Goal: Information Seeking & Learning: Learn about a topic

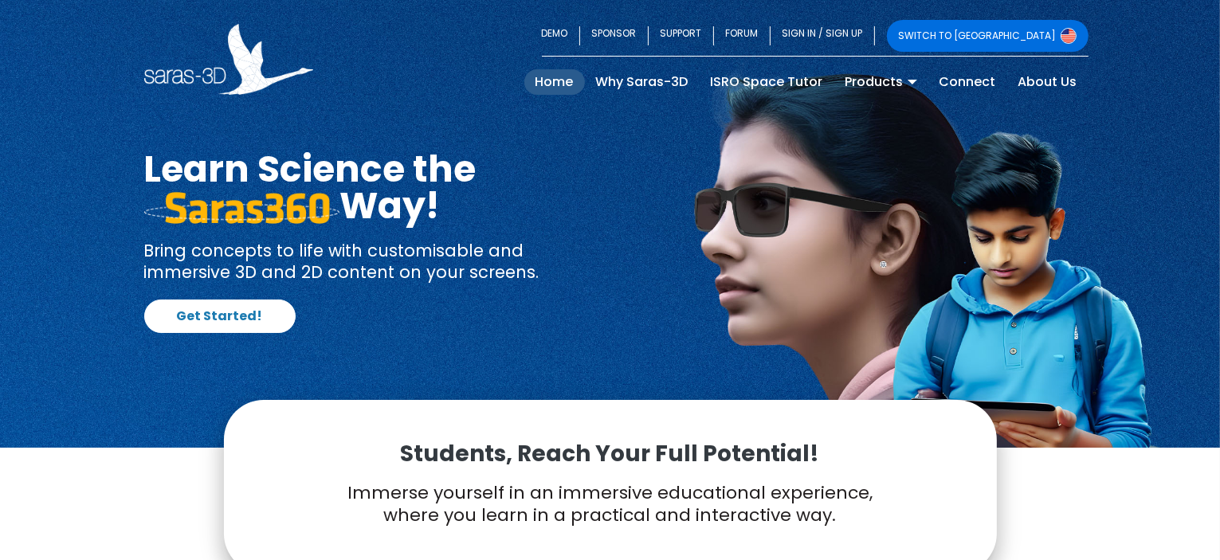
click at [1040, 37] on link "SWITCH TO [GEOGRAPHIC_DATA]" at bounding box center [988, 36] width 202 height 32
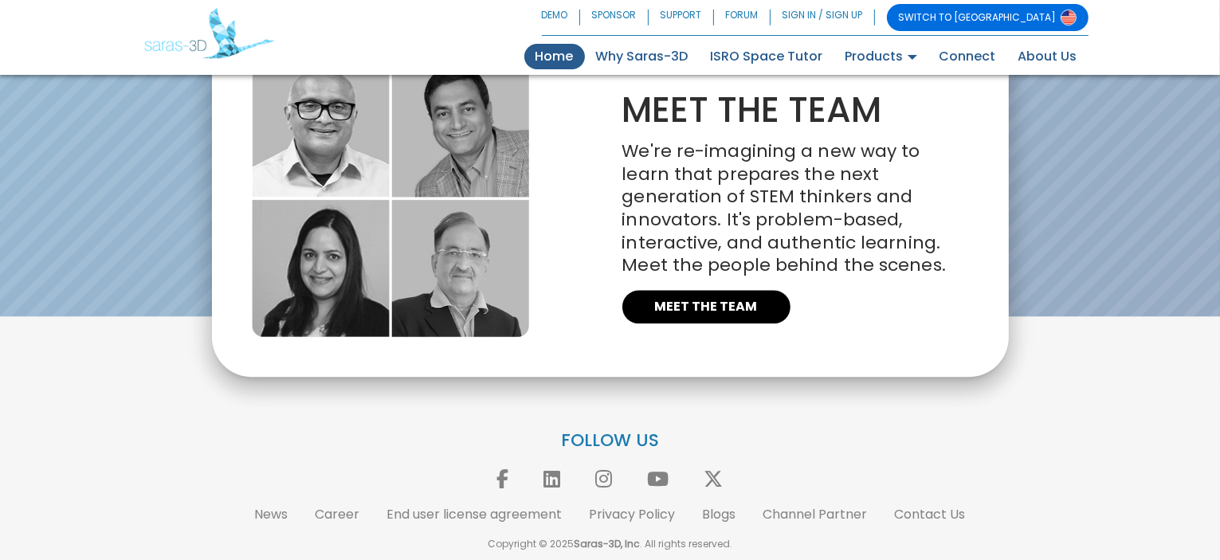
scroll to position [3674, 0]
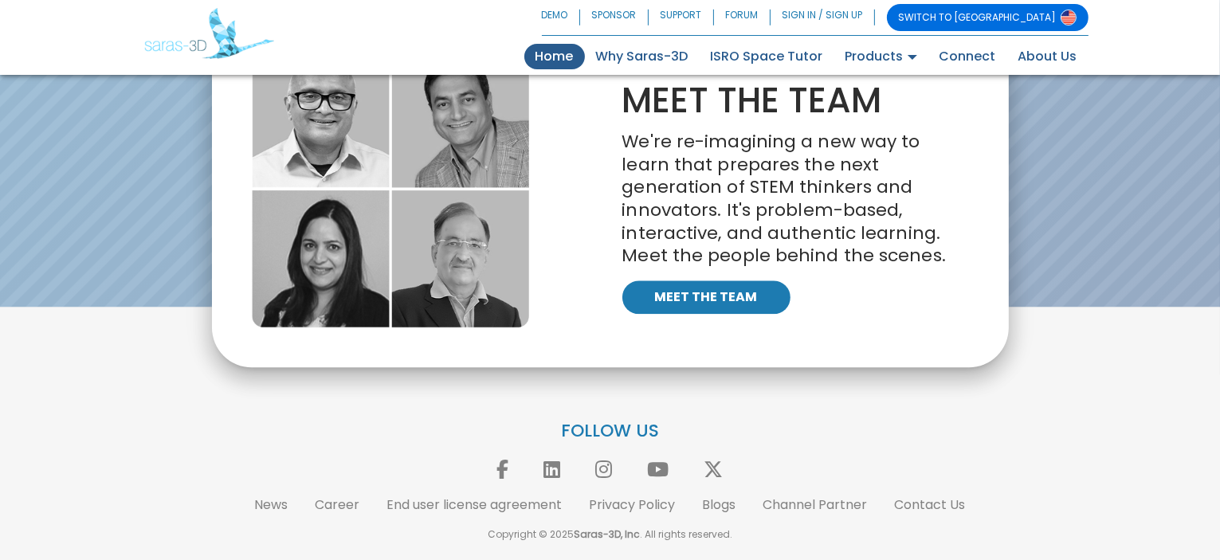
click at [676, 299] on link "MEET THE TEAM" at bounding box center [706, 296] width 168 height 33
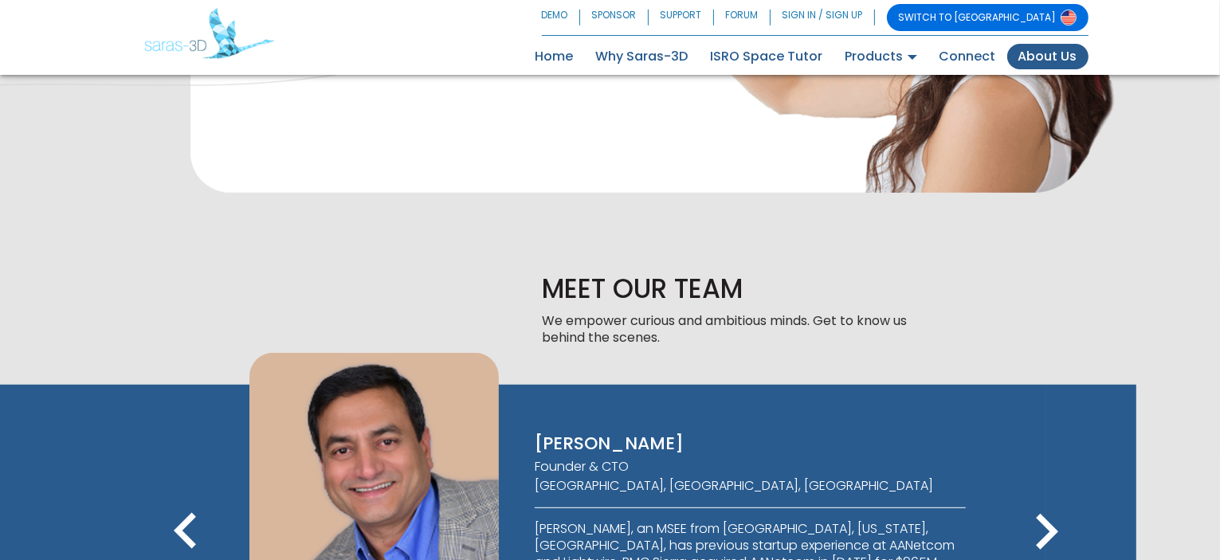
scroll to position [994, 0]
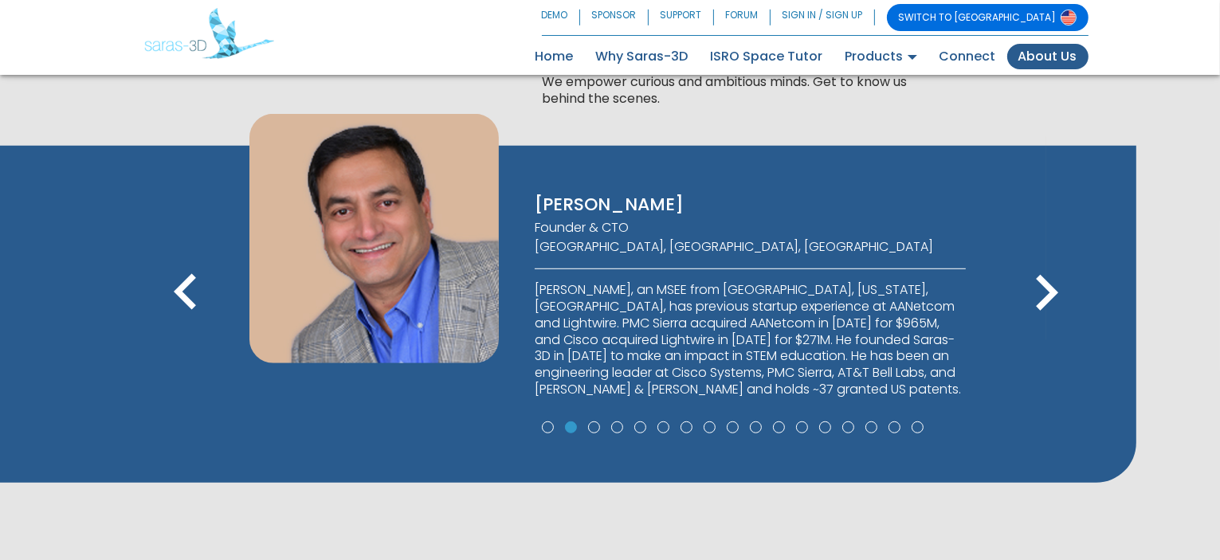
click at [1055, 312] on icon "keyboard_arrow_right" at bounding box center [1046, 293] width 72 height 72
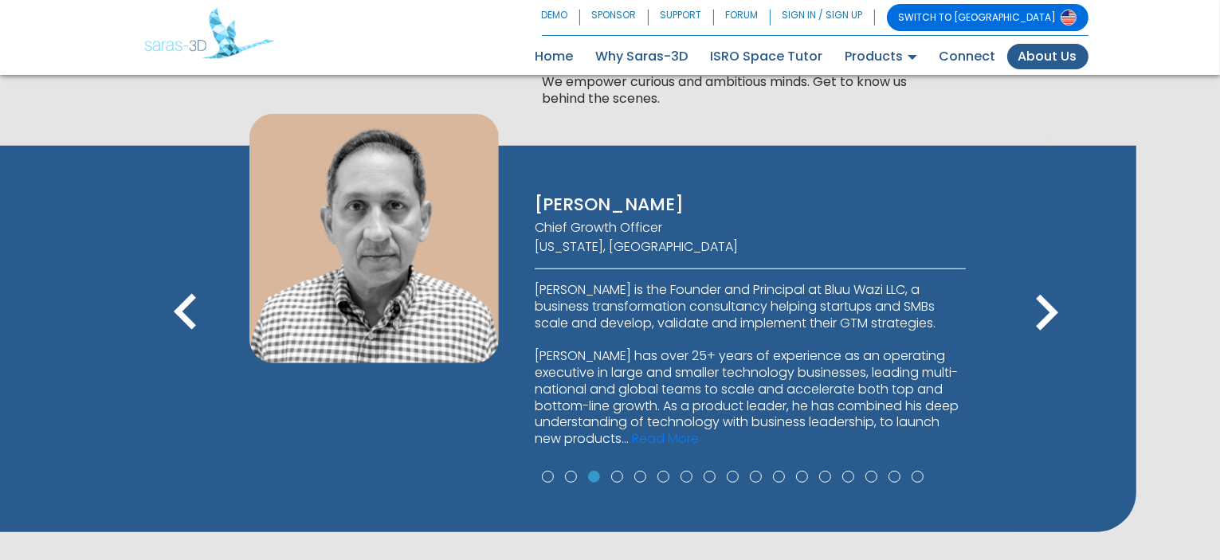
click at [644, 448] on div "[PERSON_NAME] Chief Growth Officer [US_STATE], [GEOGRAPHIC_DATA] [PERSON_NAME] …" at bounding box center [750, 290] width 479 height 353
click at [660, 435] on link "Read More" at bounding box center [665, 438] width 67 height 18
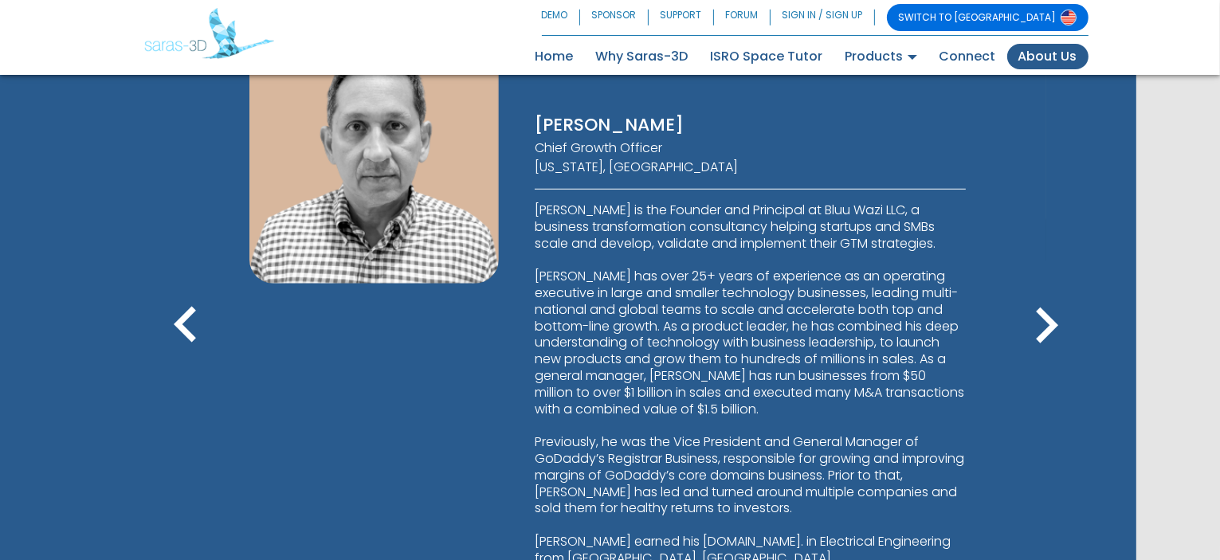
scroll to position [1153, 0]
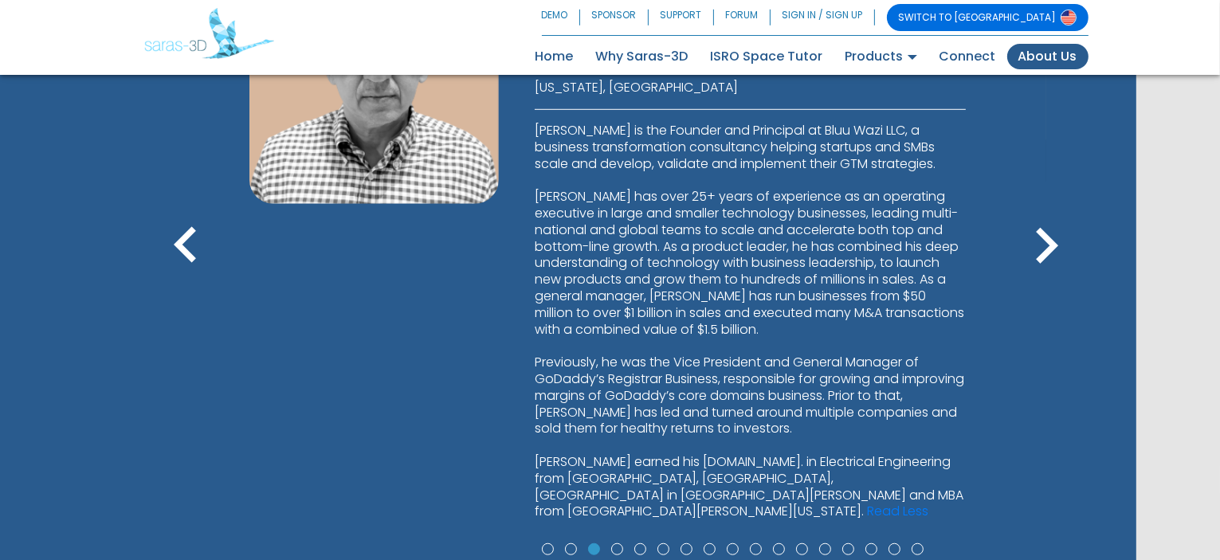
click at [1026, 231] on icon "keyboard_arrow_right" at bounding box center [1046, 246] width 72 height 72
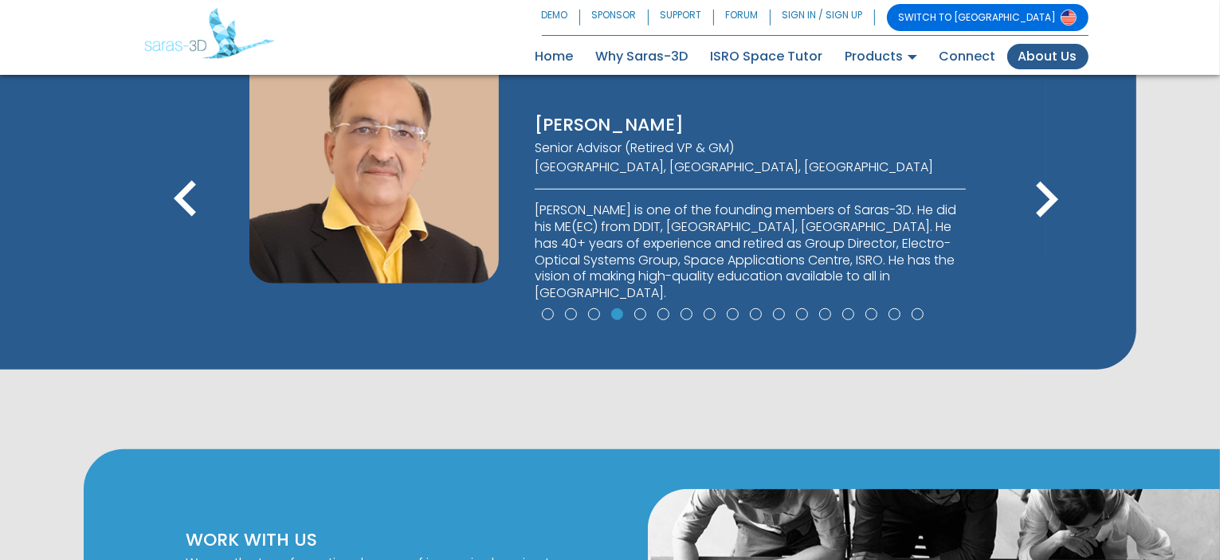
scroll to position [994, 0]
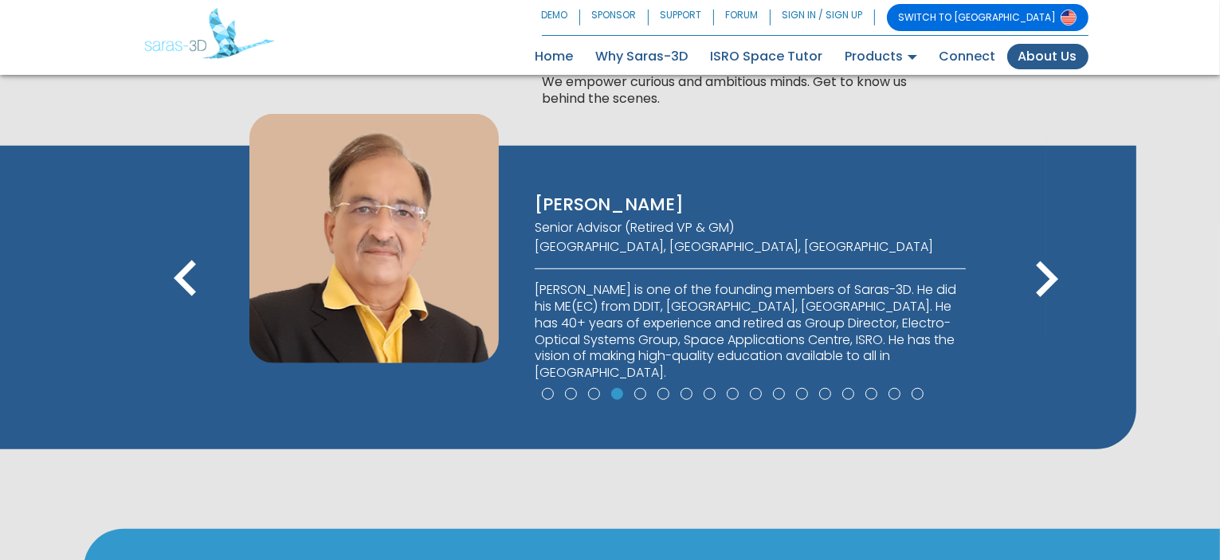
click at [1029, 259] on icon "keyboard_arrow_right" at bounding box center [1046, 280] width 72 height 72
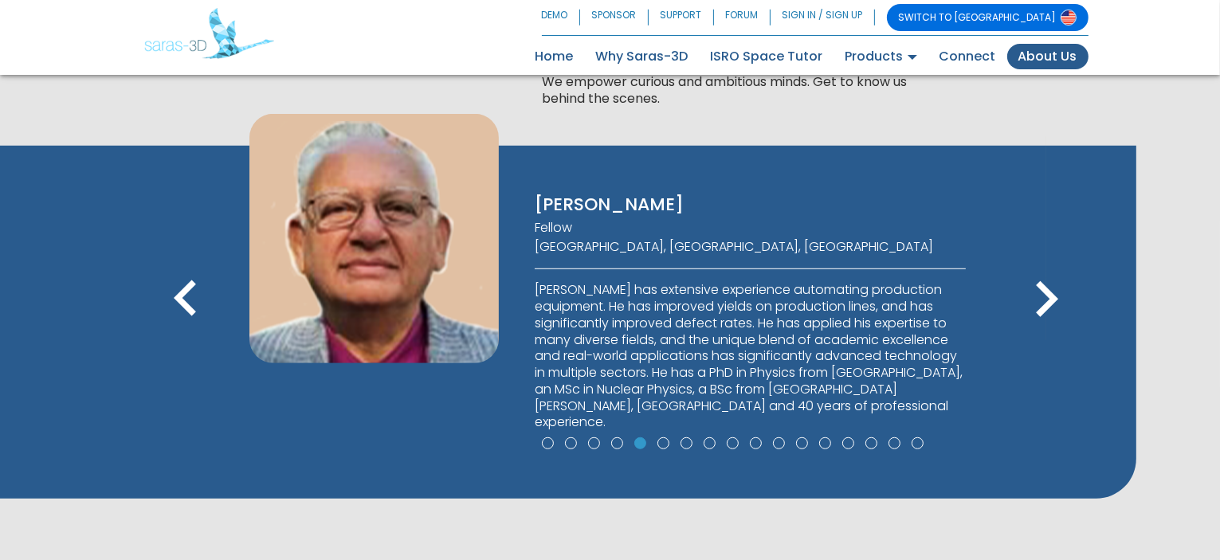
click at [1029, 259] on div "[PERSON_NAME] Fellow [GEOGRAPHIC_DATA], [GEOGRAPHIC_DATA], [GEOGRAPHIC_DATA] [P…" at bounding box center [647, 282] width 820 height 336
click at [1044, 281] on icon "keyboard_arrow_right" at bounding box center [1046, 300] width 72 height 72
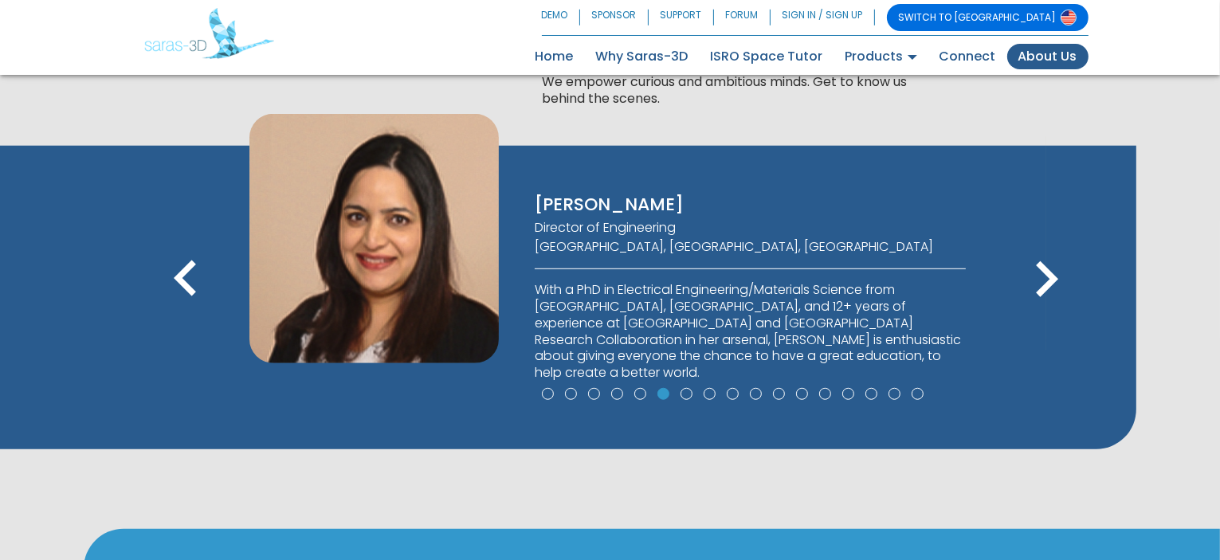
click at [1044, 281] on icon "keyboard_arrow_right" at bounding box center [1046, 280] width 72 height 72
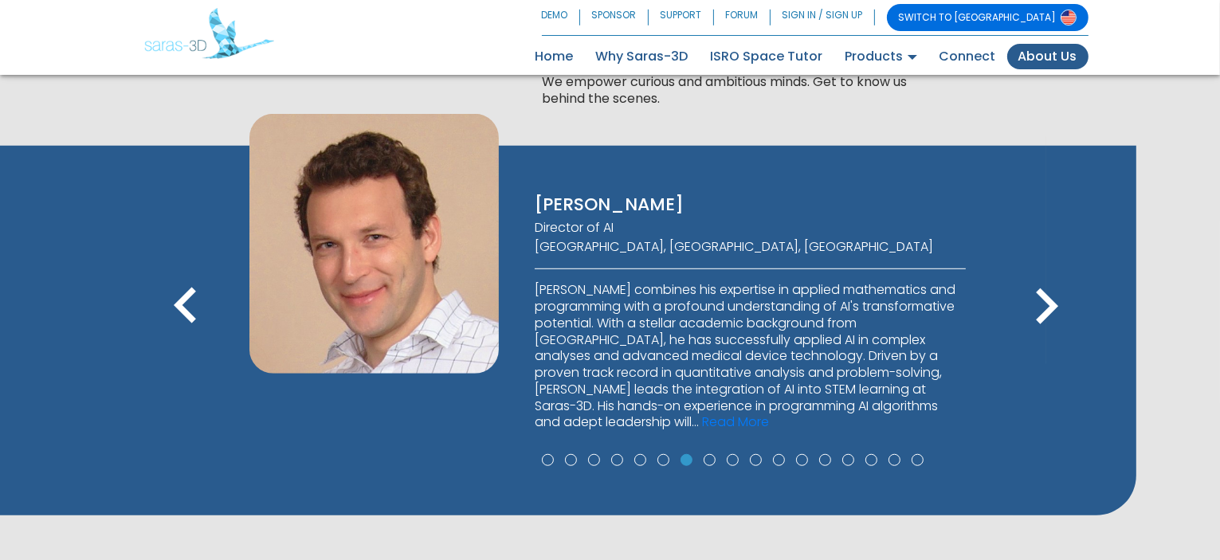
click at [1044, 281] on icon "keyboard_arrow_right" at bounding box center [1046, 307] width 72 height 72
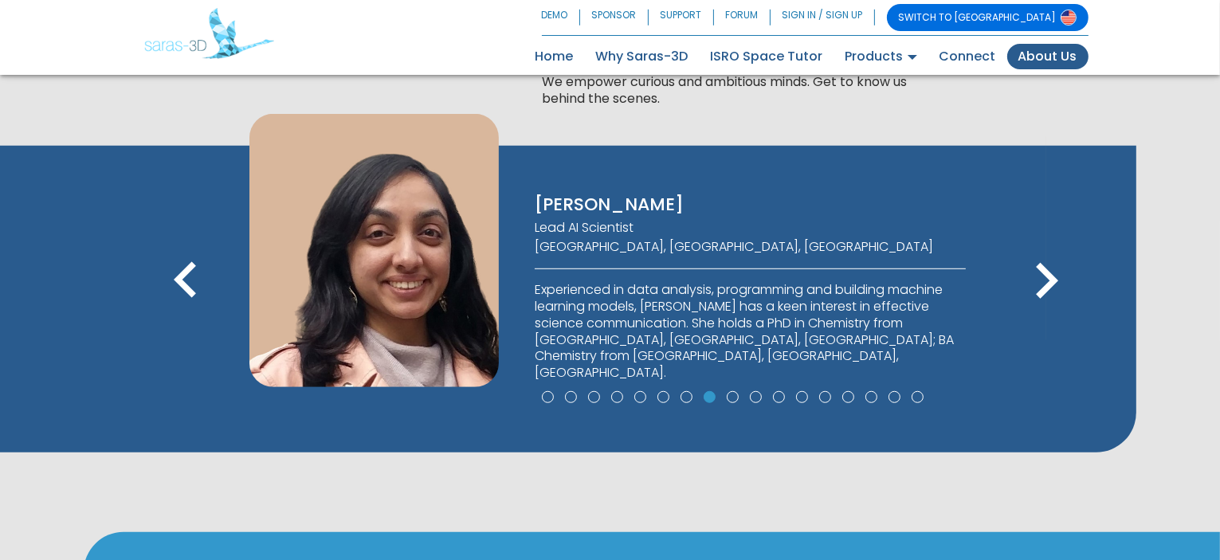
click at [1044, 281] on icon "keyboard_arrow_right" at bounding box center [1046, 281] width 72 height 72
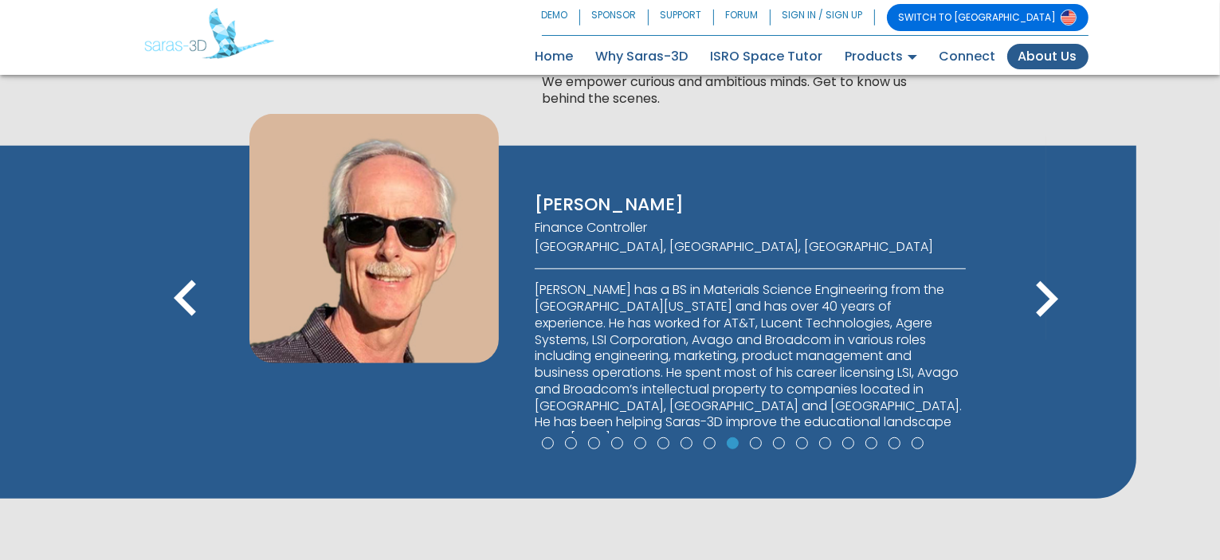
click at [1044, 281] on icon "keyboard_arrow_right" at bounding box center [1046, 300] width 72 height 72
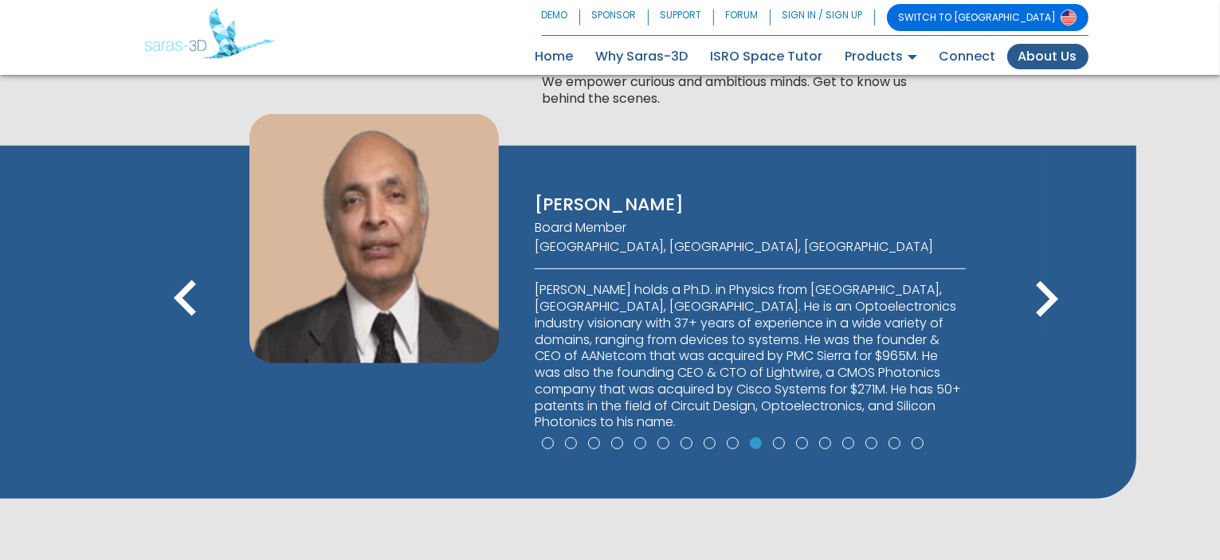
click at [1044, 281] on icon "keyboard_arrow_right" at bounding box center [1046, 300] width 72 height 72
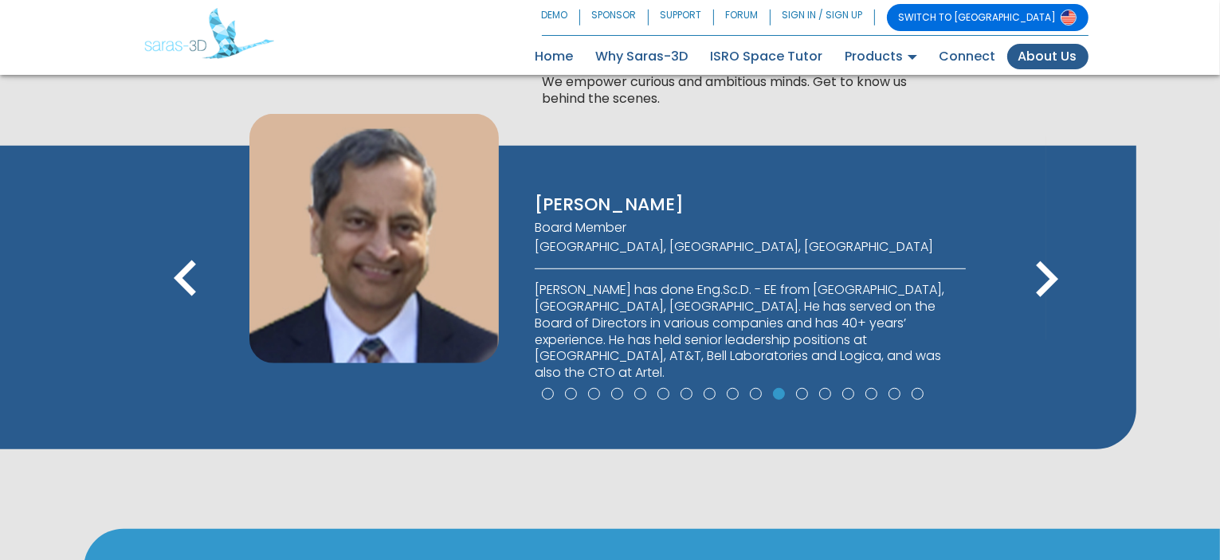
click at [1044, 281] on icon "keyboard_arrow_right" at bounding box center [1046, 280] width 72 height 72
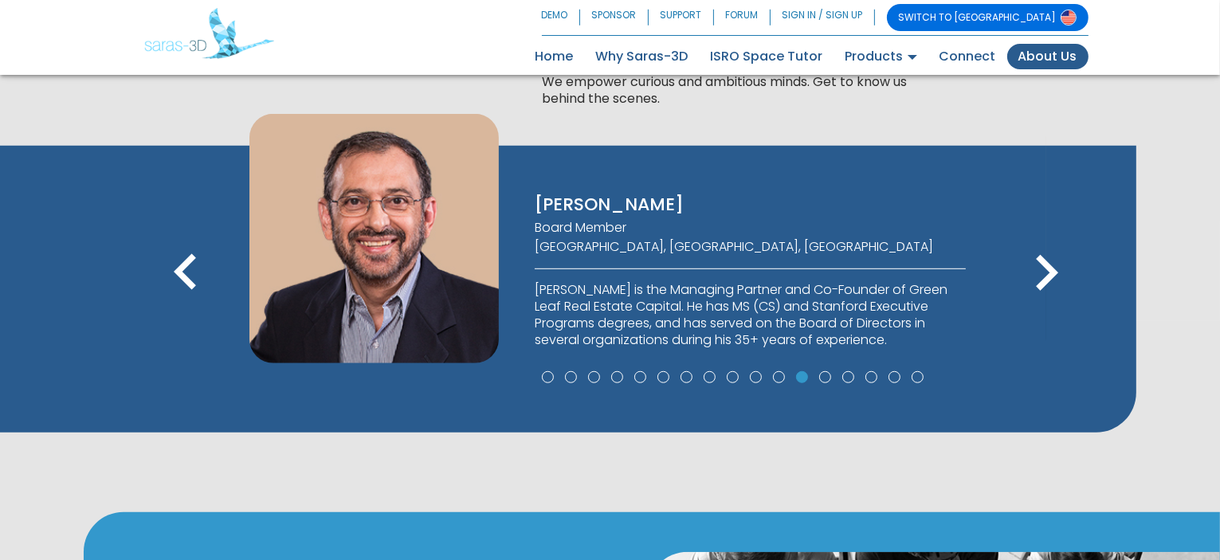
click at [1044, 281] on icon "keyboard_arrow_right" at bounding box center [1046, 273] width 72 height 72
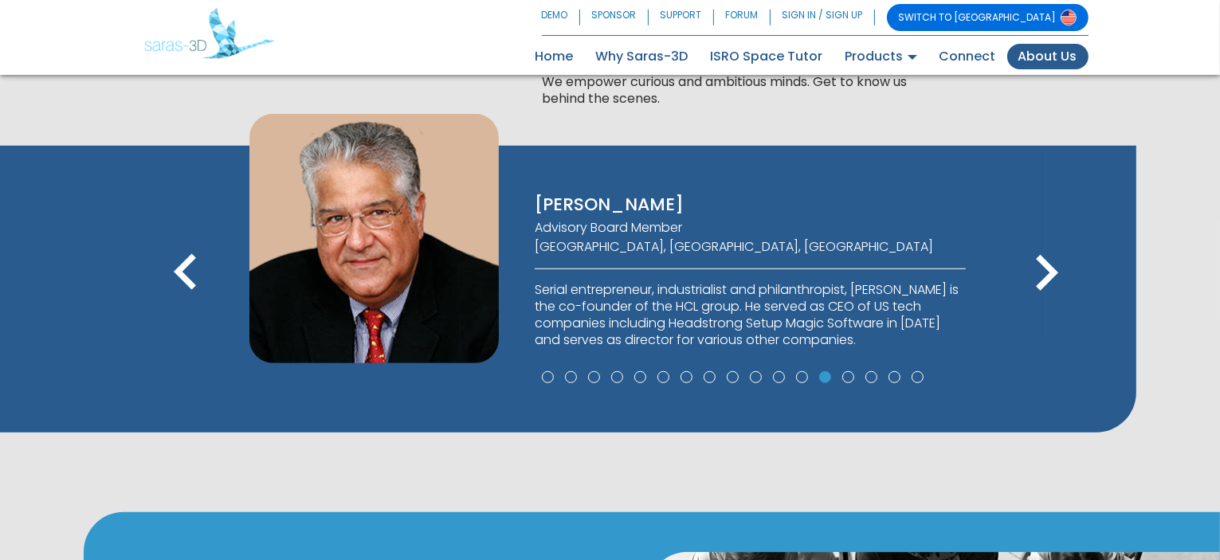
click at [1044, 281] on icon "keyboard_arrow_right" at bounding box center [1046, 273] width 72 height 72
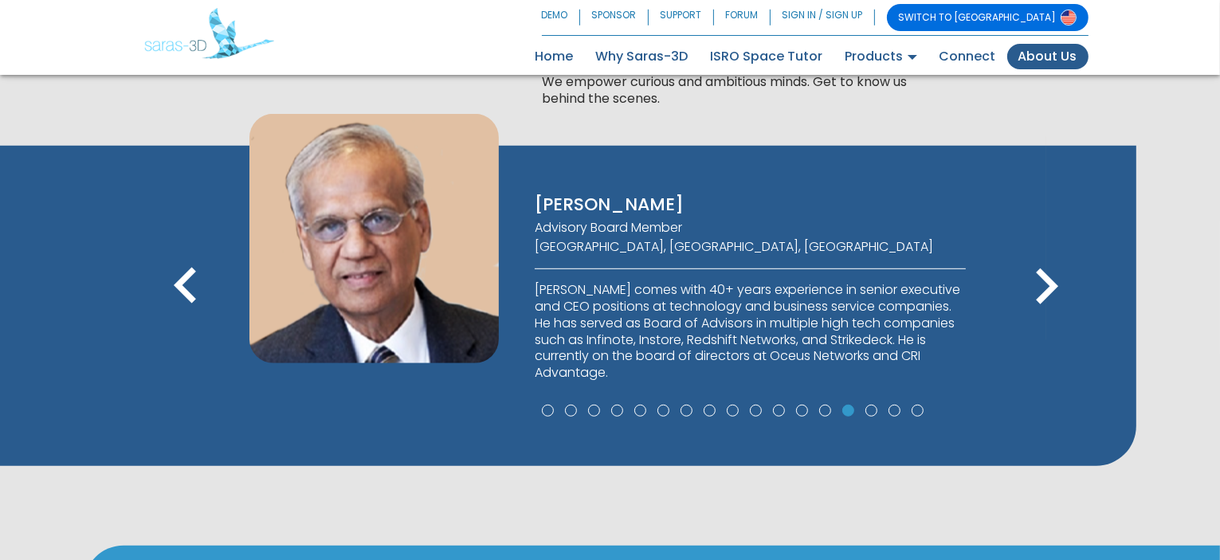
click at [1044, 281] on icon "keyboard_arrow_right" at bounding box center [1046, 287] width 72 height 72
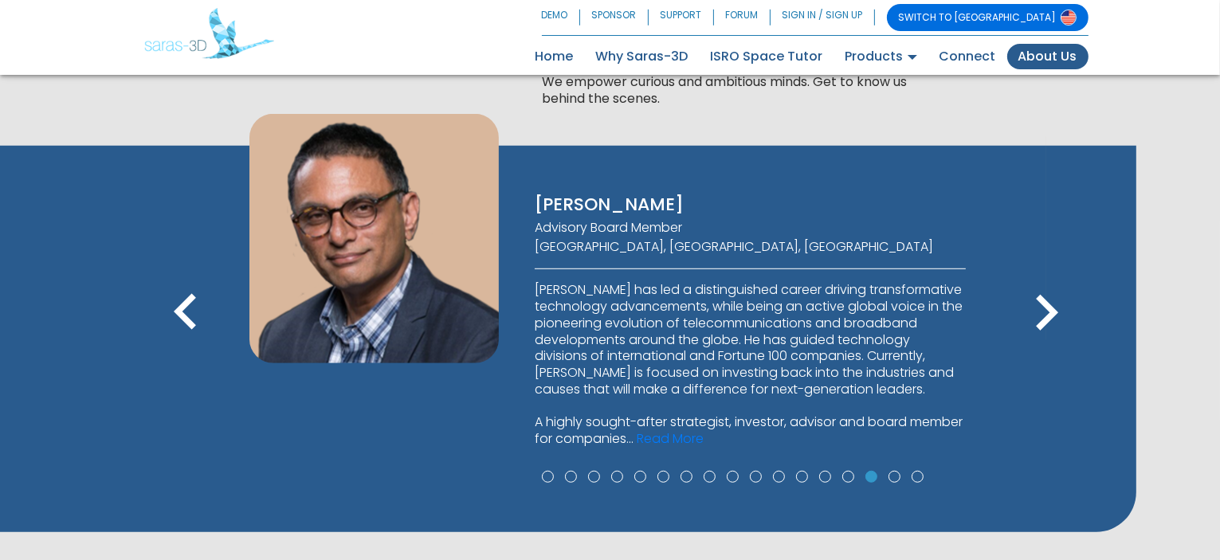
click at [1044, 281] on icon "keyboard_arrow_right" at bounding box center [1046, 313] width 72 height 72
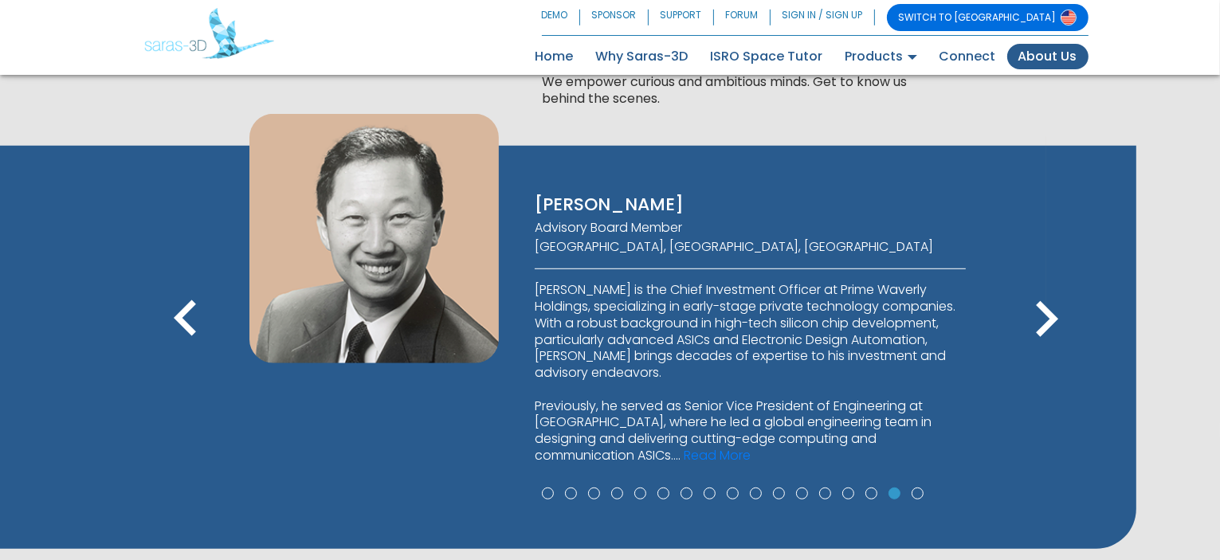
click at [1044, 281] on div "keyboard_arrow_left keyboard_arrow_right" at bounding box center [647, 322] width 797 height 85
click at [1044, 326] on icon "keyboard_arrow_right" at bounding box center [1046, 320] width 72 height 72
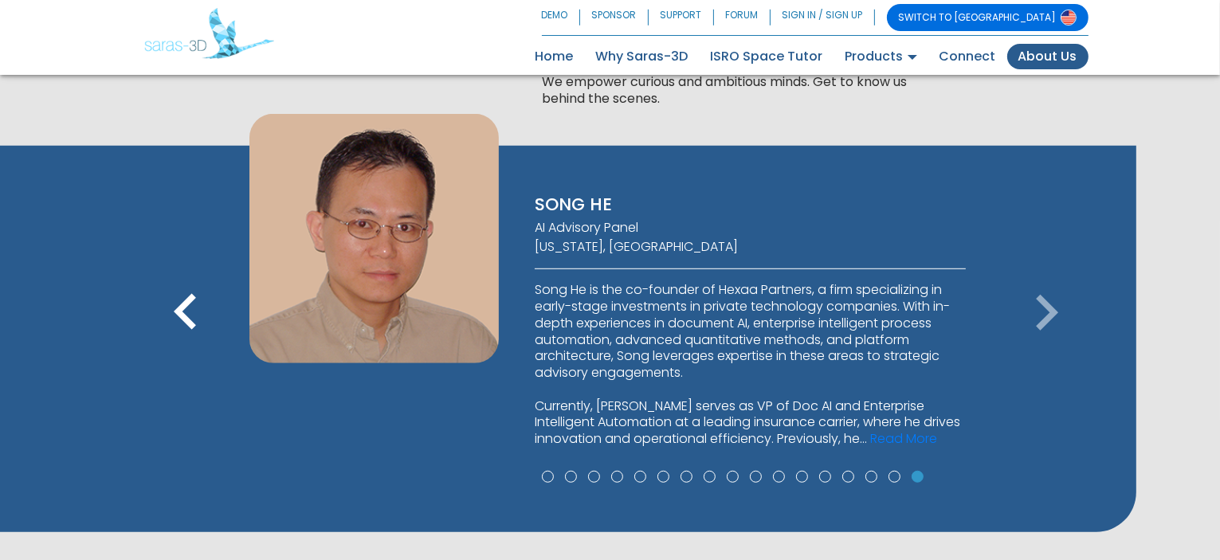
click at [1044, 326] on icon "keyboard_arrow_right" at bounding box center [1046, 313] width 72 height 72
click at [1034, 308] on icon "keyboard_arrow_right" at bounding box center [1046, 313] width 72 height 72
click at [919, 420] on p "Song He is the co-founder of Hexaa Partners, a firm specializing in early-stage…" at bounding box center [750, 365] width 431 height 166
click at [917, 444] on link "Read More" at bounding box center [903, 438] width 67 height 18
